Goal: Information Seeking & Learning: Understand process/instructions

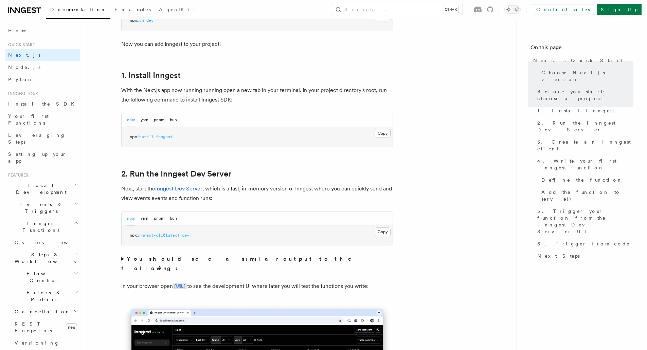
scroll to position [339, 0]
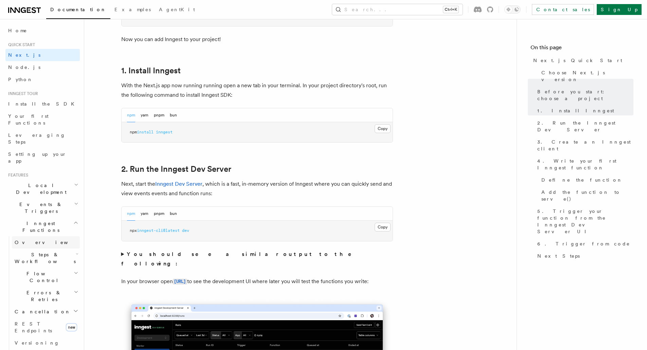
click at [60, 236] on link "Overview" at bounding box center [46, 242] width 68 height 12
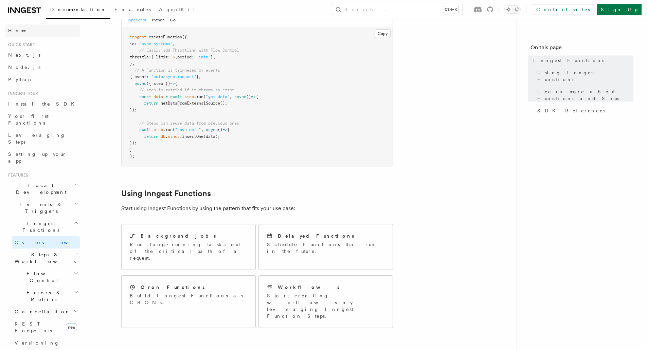
scroll to position [155, 0]
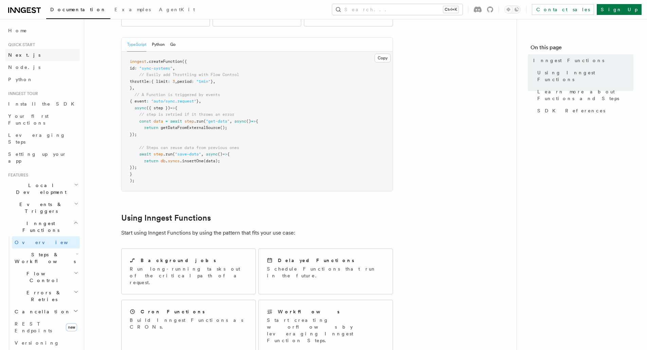
click at [32, 58] on link "Next.js" at bounding box center [42, 55] width 74 height 12
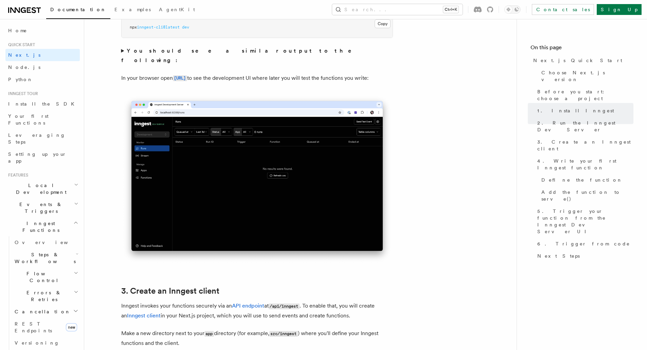
scroll to position [543, 0]
click at [187, 75] on code "[URL]" at bounding box center [180, 78] width 14 height 6
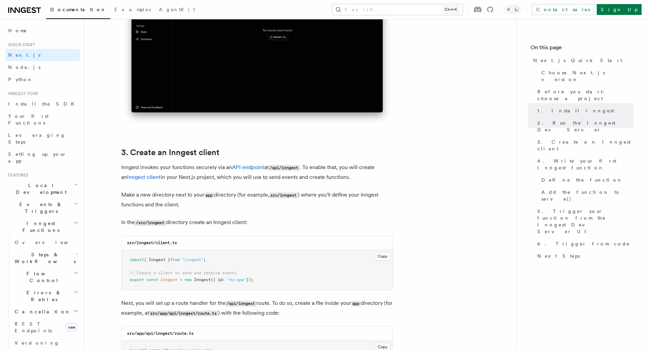
scroll to position [713, 0]
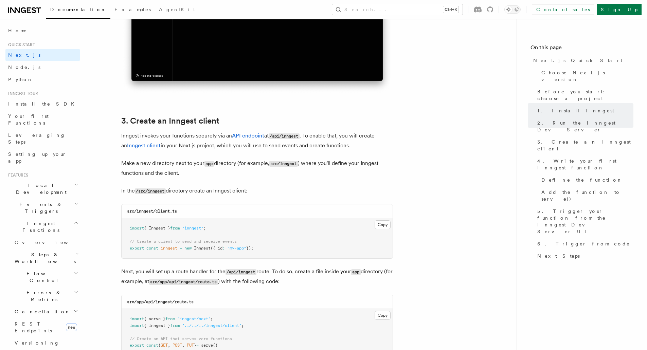
click at [181, 249] on span "=" at bounding box center [181, 248] width 2 height 5
copy code "export const inngest = new Inngest ({ id : "my-app" });"
click at [161, 230] on span "{ Inngest }" at bounding box center [157, 228] width 26 height 5
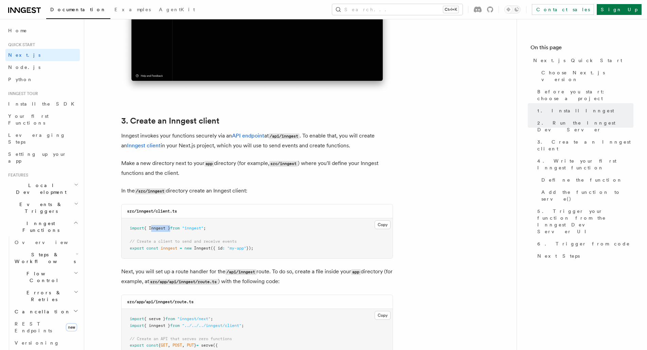
click at [161, 230] on span "{ Inngest }" at bounding box center [157, 228] width 26 height 5
click at [162, 230] on span "{ Inngest }" at bounding box center [157, 228] width 26 height 5
click at [207, 252] on pre "import { Inngest } from "inngest" ; // Create a client to send and receive even…" at bounding box center [257, 238] width 271 height 40
click at [380, 226] on button "Copy Copied" at bounding box center [382, 224] width 16 height 9
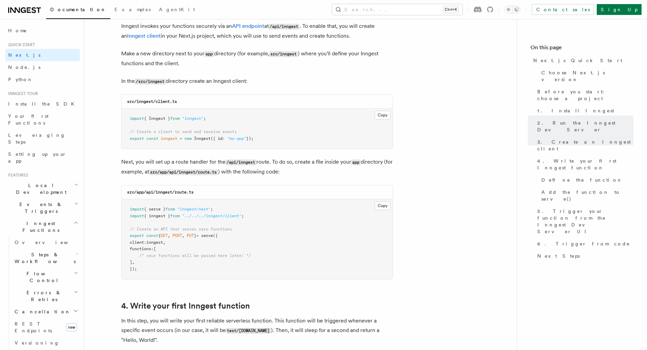
scroll to position [781, 0]
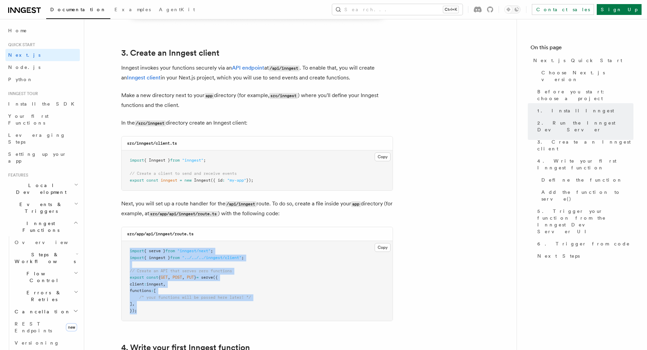
drag, startPoint x: 123, startPoint y: 251, endPoint x: 145, endPoint y: 309, distance: 62.7
click at [145, 309] on pre "import { serve } from "inngest/next" ; import { inngest } from "../../../innges…" at bounding box center [257, 281] width 271 height 80
copy code "import { serve } from "inngest/next" ; import { inngest } from "../../../innges…"
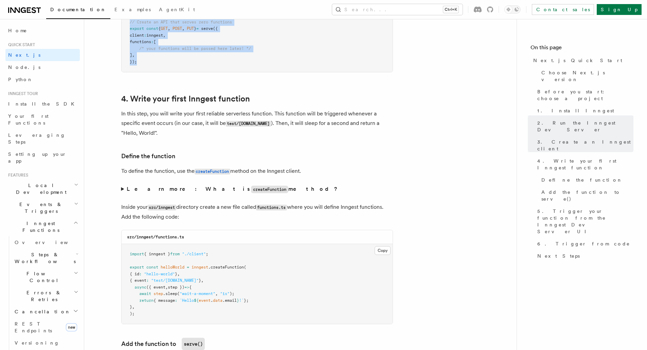
scroll to position [1086, 0]
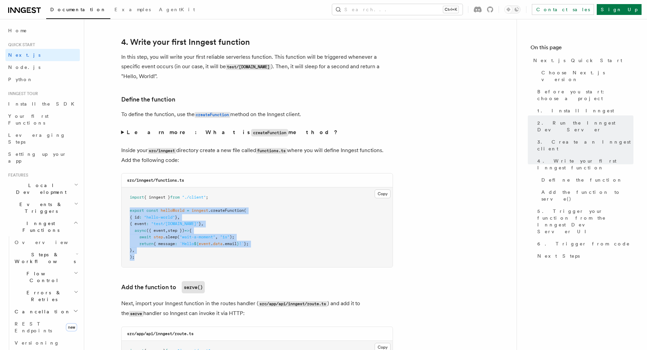
drag, startPoint x: 124, startPoint y: 209, endPoint x: 155, endPoint y: 260, distance: 59.9
click at [155, 260] on pre "import { inngest } from "./client" ; export const helloWorld = inngest .createF…" at bounding box center [257, 227] width 271 height 80
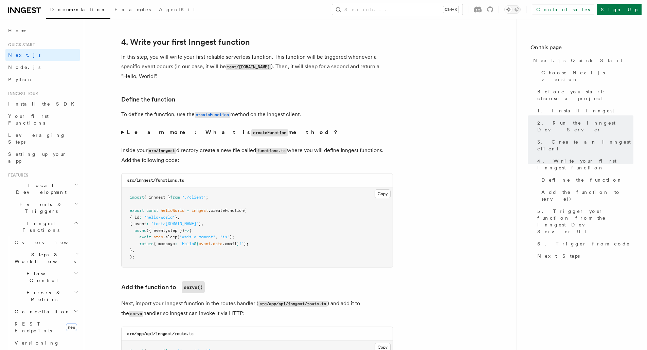
click at [122, 133] on summary "Learn more: What is createFunction method?" at bounding box center [257, 133] width 272 height 10
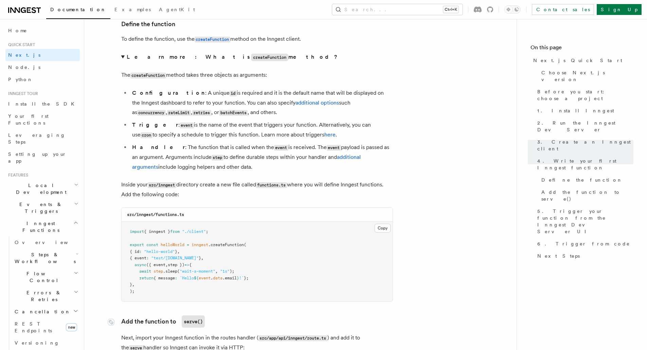
scroll to position [1154, 0]
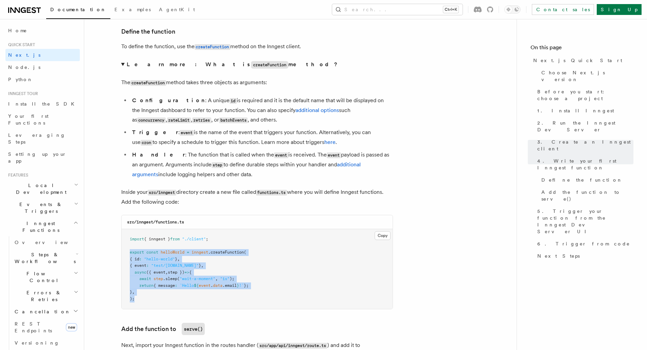
drag, startPoint x: 125, startPoint y: 250, endPoint x: 145, endPoint y: 299, distance: 53.3
click at [145, 299] on pre "import { inngest } from "./client" ; export const helloWorld = inngest .createF…" at bounding box center [257, 269] width 271 height 80
copy code "export const helloWorld = inngest .createFunction ( { id : "hello-world" } , { …"
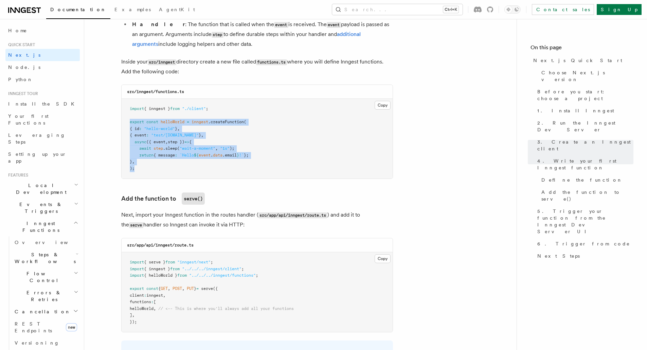
scroll to position [1290, 0]
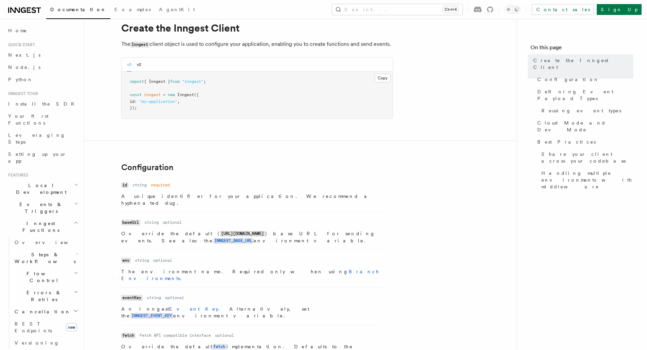
scroll to position [34, 0]
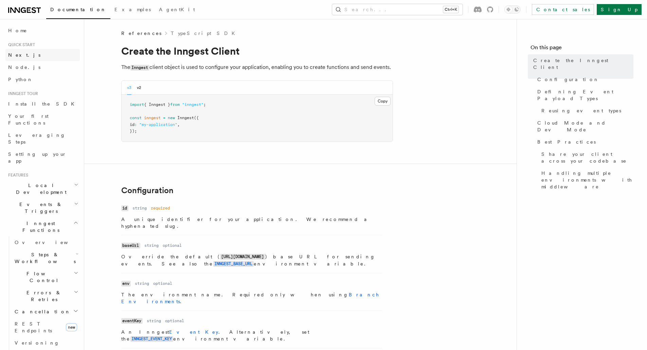
click at [29, 52] on link "Next.js" at bounding box center [42, 55] width 74 height 12
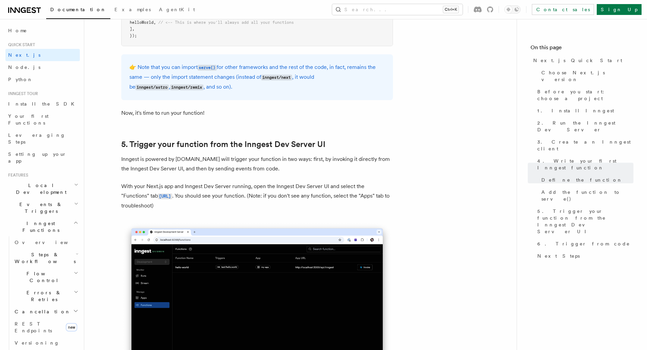
scroll to position [1460, 0]
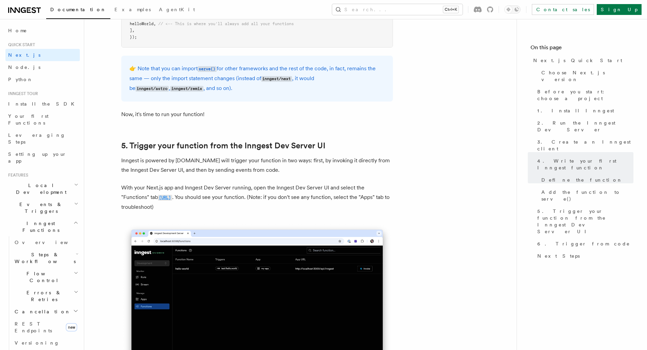
click at [172, 199] on code "[URL]" at bounding box center [165, 198] width 14 height 6
